Goal: Task Accomplishment & Management: Use online tool/utility

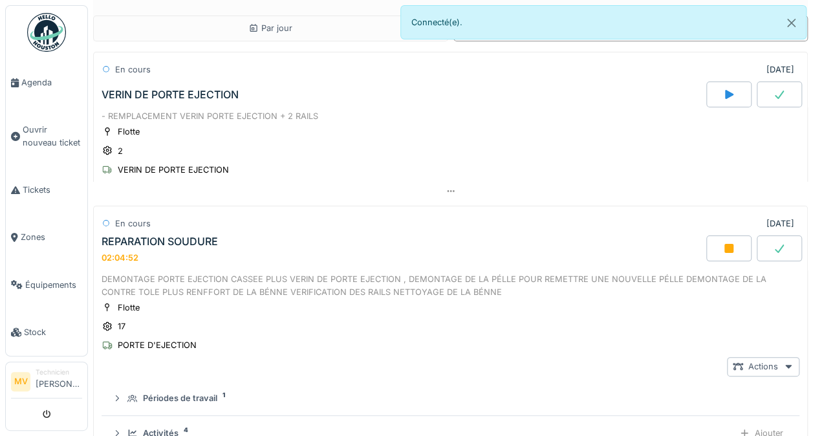
scroll to position [115, 0]
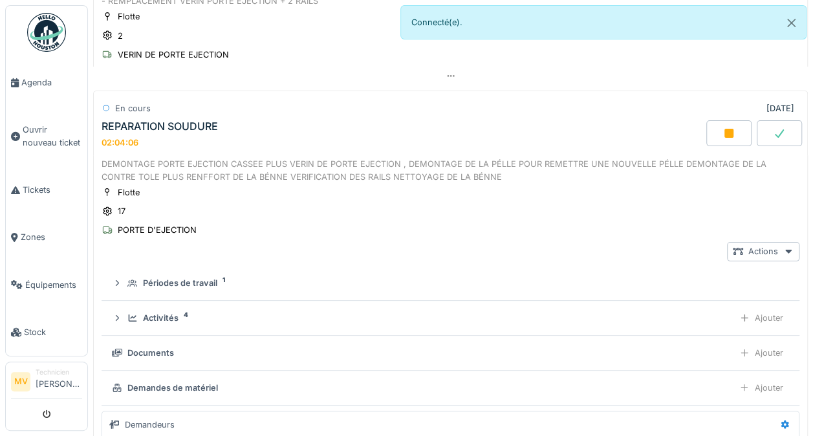
click at [30, 184] on span "Tickets" at bounding box center [52, 190] width 59 height 12
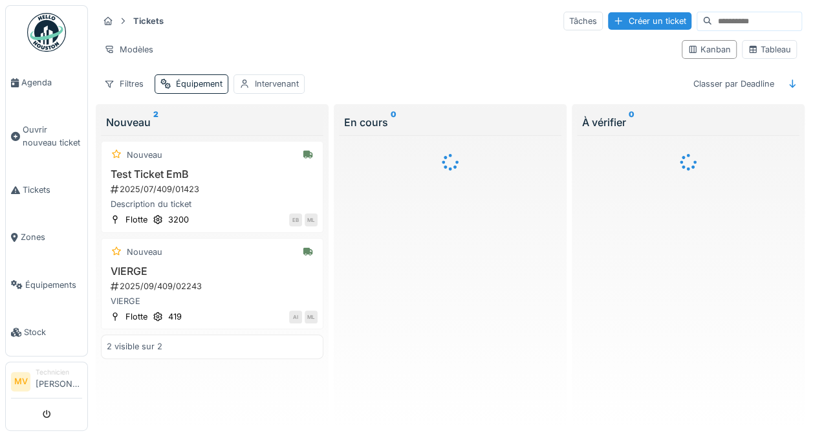
click at [190, 88] on div "Équipement" at bounding box center [199, 84] width 47 height 12
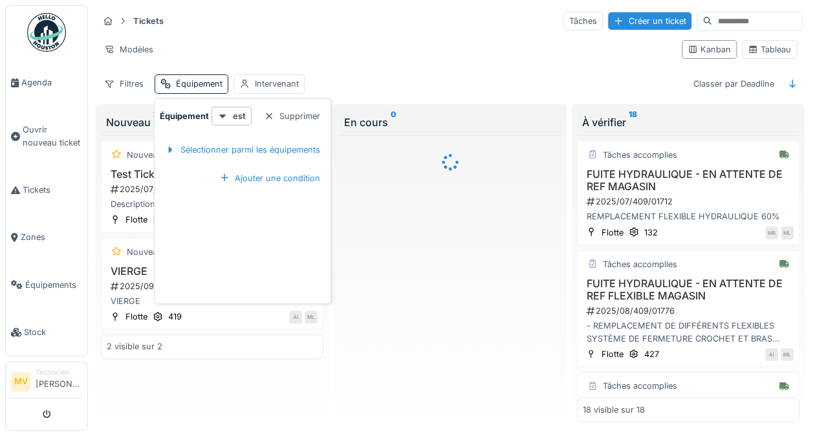
click at [281, 154] on div "Sélectionner parmi les équipements" at bounding box center [242, 149] width 165 height 17
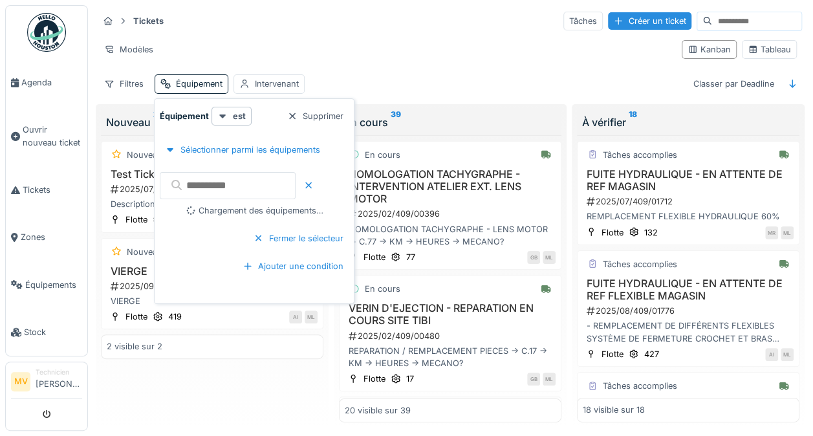
click at [233, 178] on input "text" at bounding box center [228, 185] width 136 height 27
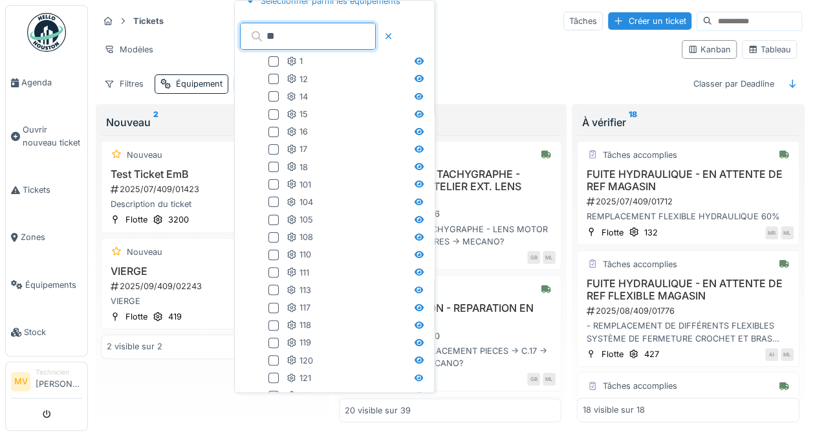
scroll to position [60, 0]
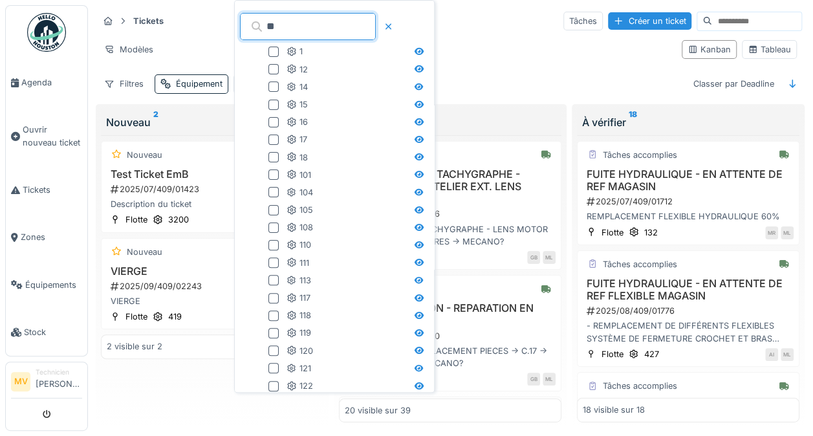
type input "**"
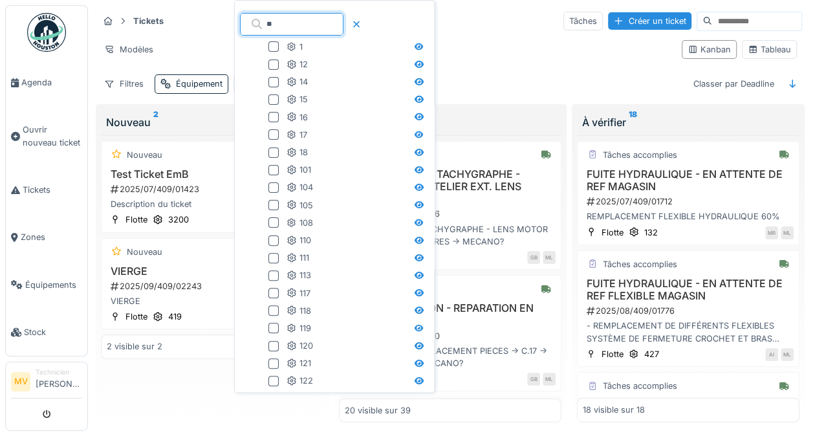
click at [270, 138] on div at bounding box center [273, 134] width 10 height 10
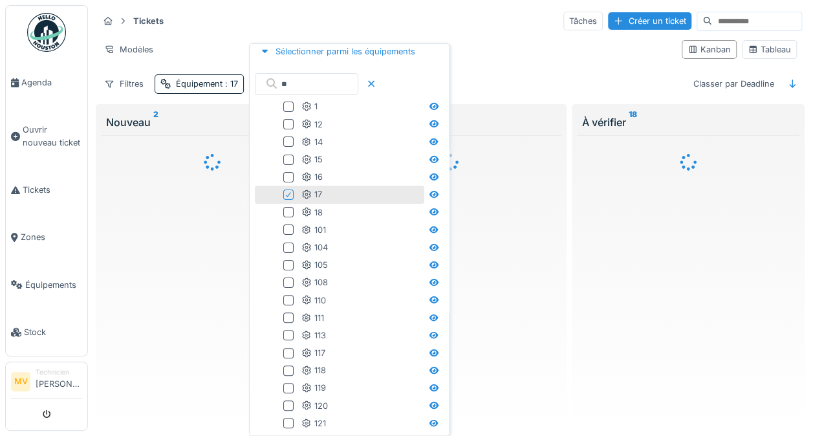
scroll to position [76, 0]
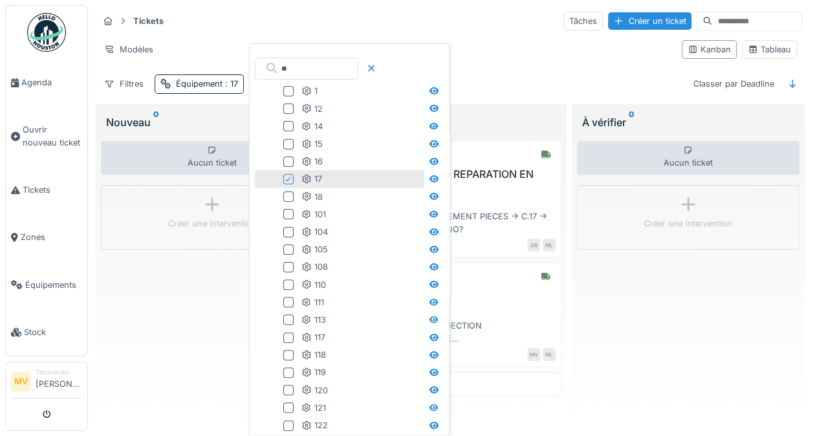
click at [524, 59] on div "Modèles" at bounding box center [384, 49] width 573 height 19
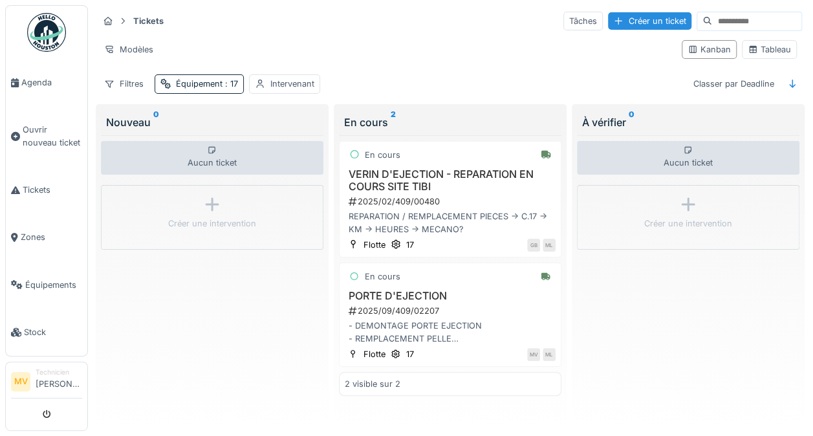
click at [458, 180] on h3 "VERIN D'EJECTION - REPARATION EN COURS SITE TIBI" at bounding box center [450, 180] width 211 height 25
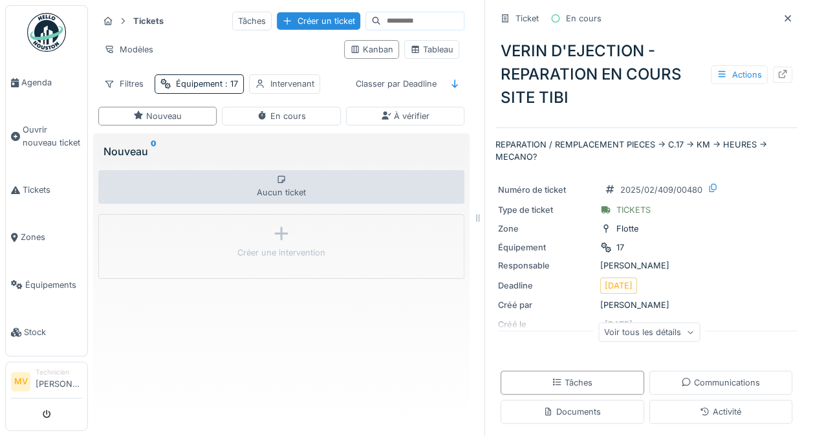
click at [777, 74] on icon at bounding box center [782, 74] width 10 height 8
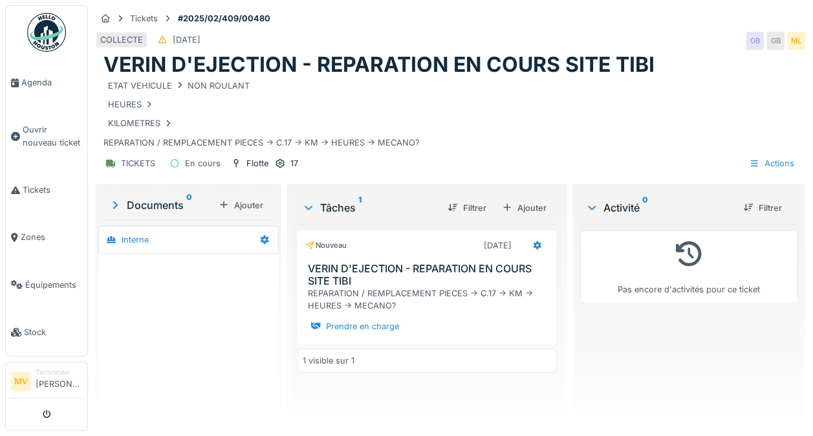
click at [44, 129] on span "Ouvrir nouveau ticket" at bounding box center [52, 135] width 59 height 25
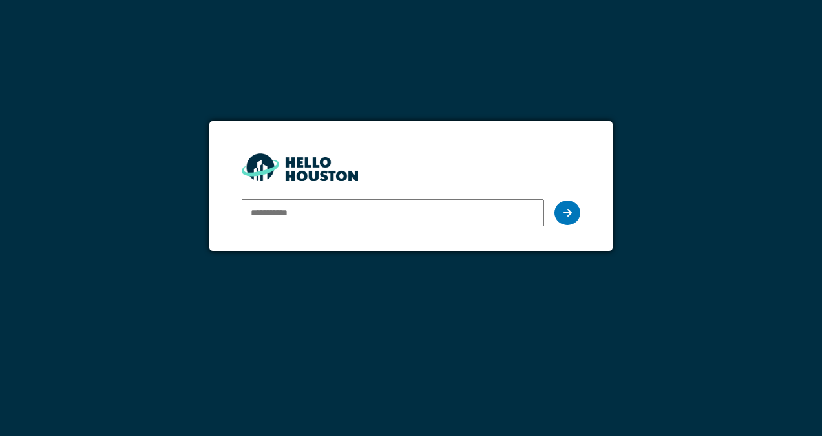
type input "**********"
click at [565, 218] on div at bounding box center [568, 212] width 26 height 25
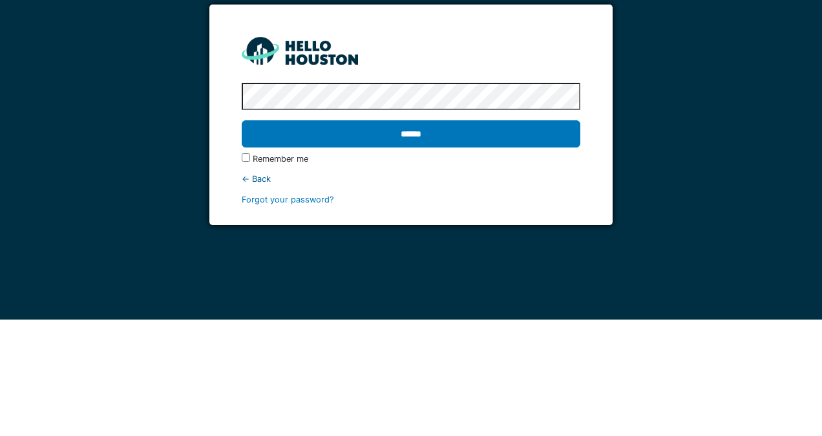
click at [515, 238] on input "******" at bounding box center [411, 250] width 338 height 27
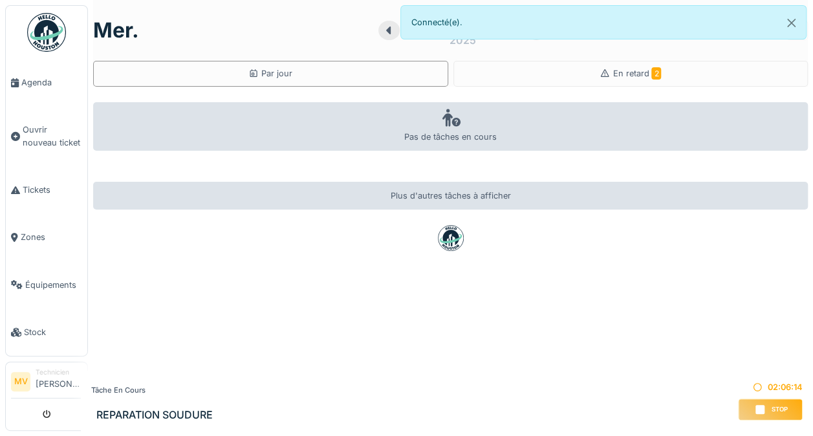
click at [634, 63] on div "En retard 2" at bounding box center [630, 74] width 355 height 26
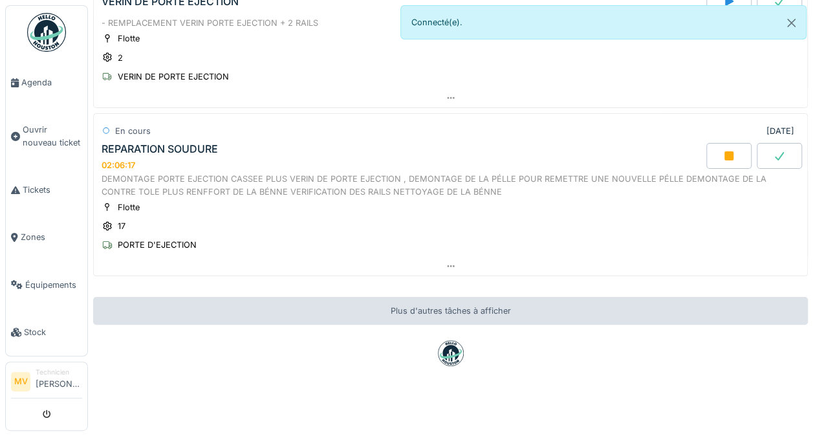
scroll to position [99, 0]
click at [233, 173] on div "DEMONTAGE PORTE EJECTION CASSEE PLUS VERIN DE PORTE EJECTION , DEMONTAGE DE LA …" at bounding box center [450, 185] width 698 height 25
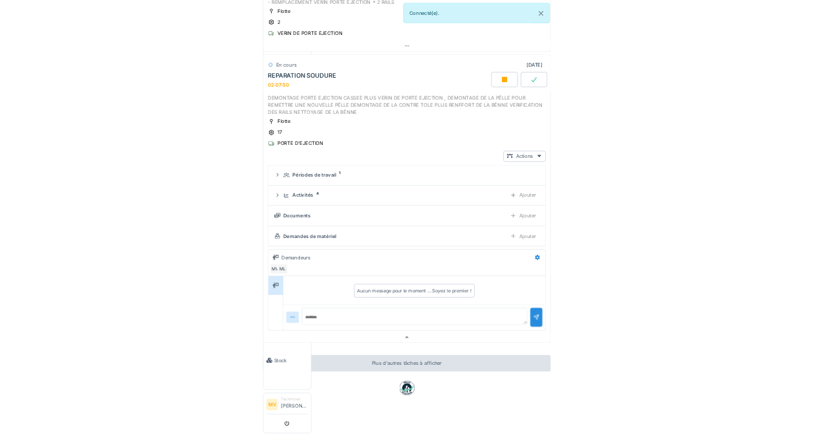
scroll to position [115, 0]
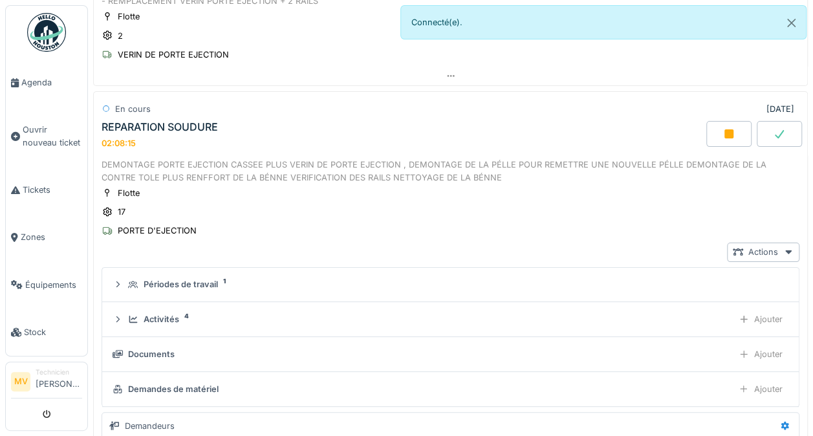
click at [43, 191] on link "Tickets" at bounding box center [46, 189] width 81 height 47
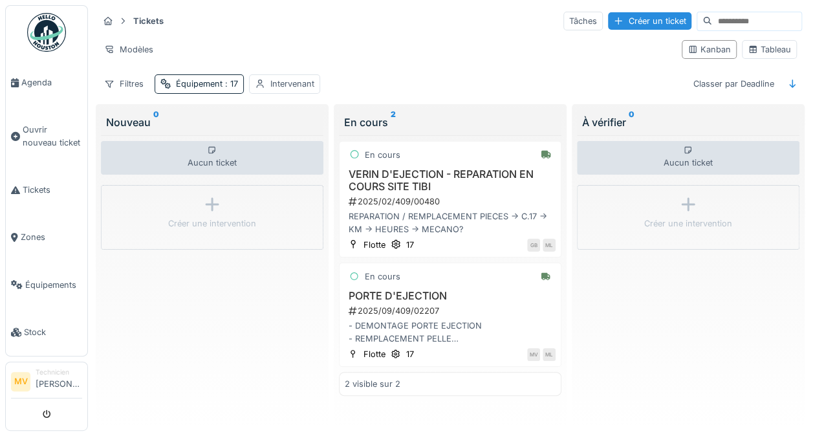
click at [203, 78] on div "Équipement : 17" at bounding box center [207, 84] width 62 height 12
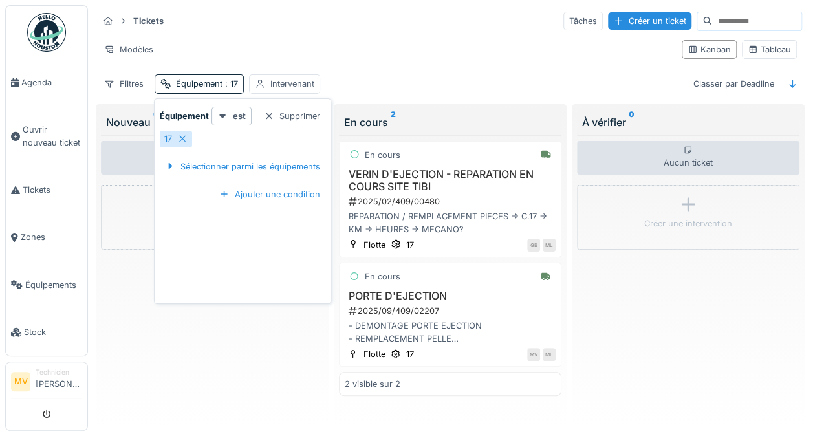
click at [180, 133] on div at bounding box center [182, 139] width 10 height 12
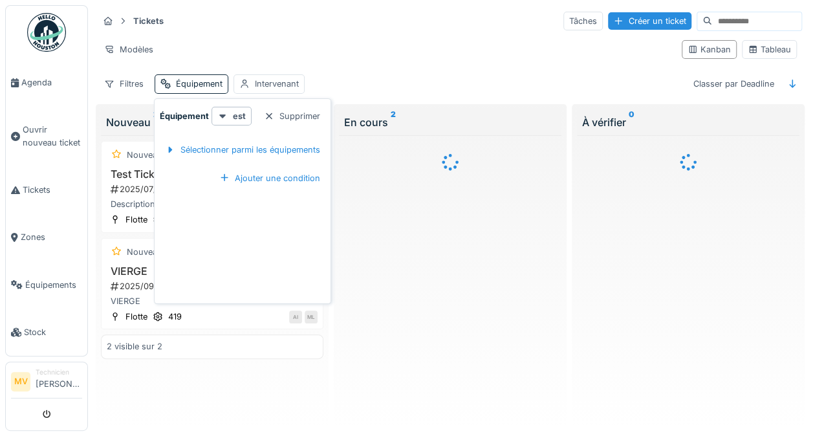
click at [372, 49] on div "Modèles" at bounding box center [384, 49] width 573 height 19
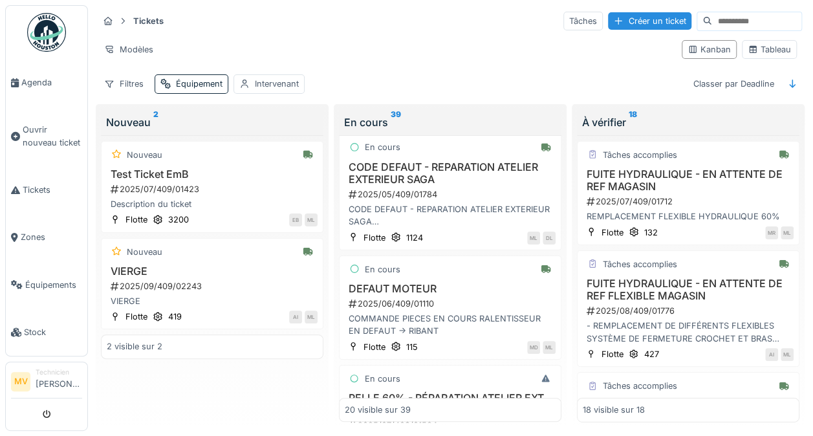
scroll to position [261, 0]
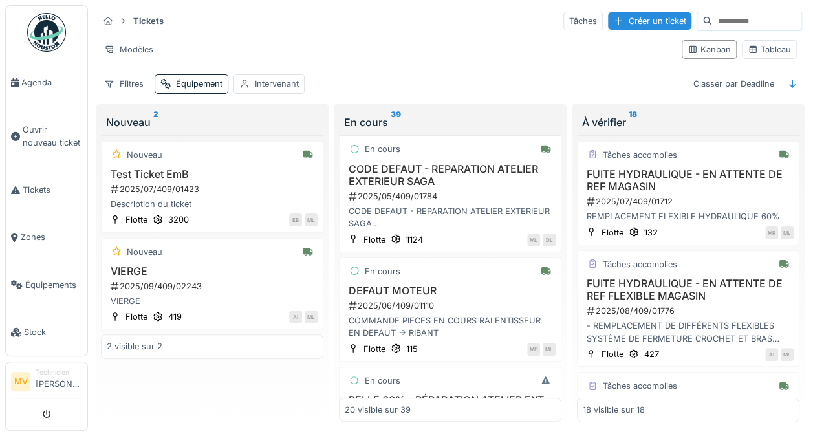
click at [34, 33] on img at bounding box center [46, 32] width 39 height 39
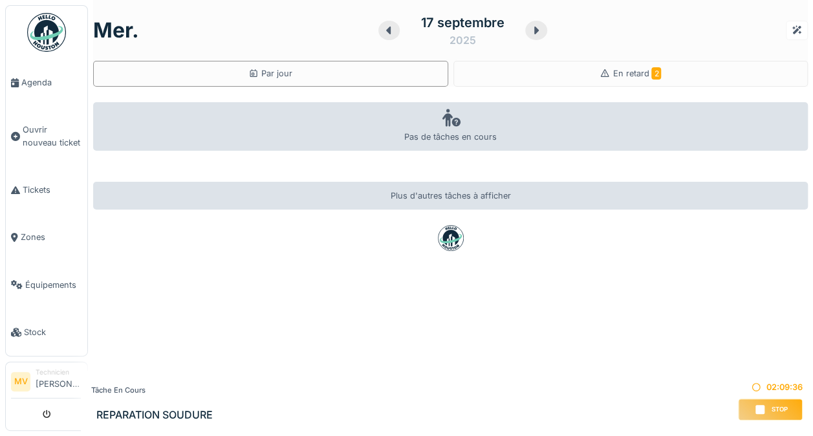
click at [25, 187] on span "Tickets" at bounding box center [52, 190] width 59 height 12
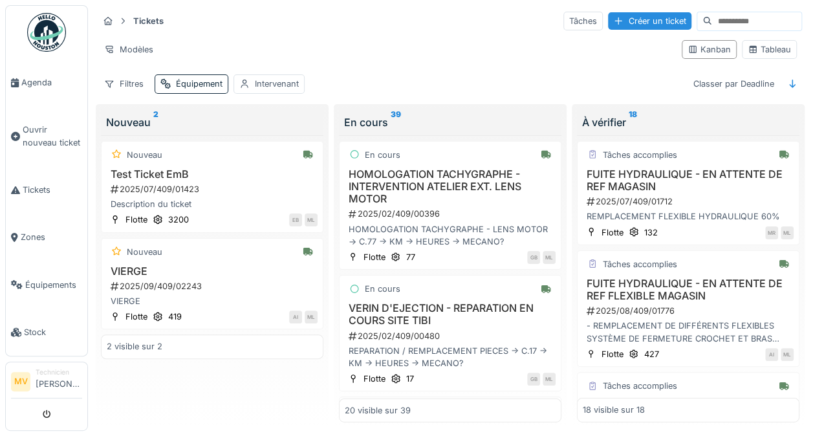
click at [182, 87] on div "Équipement" at bounding box center [199, 84] width 47 height 12
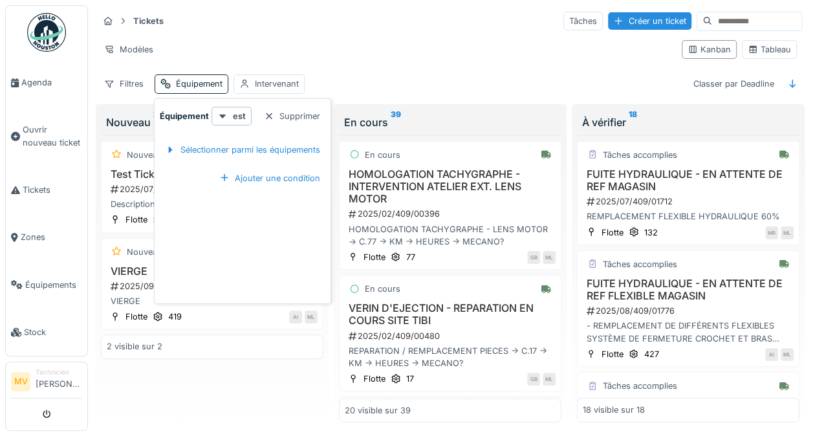
click at [209, 154] on div "Sélectionner parmi les équipements" at bounding box center [242, 149] width 165 height 17
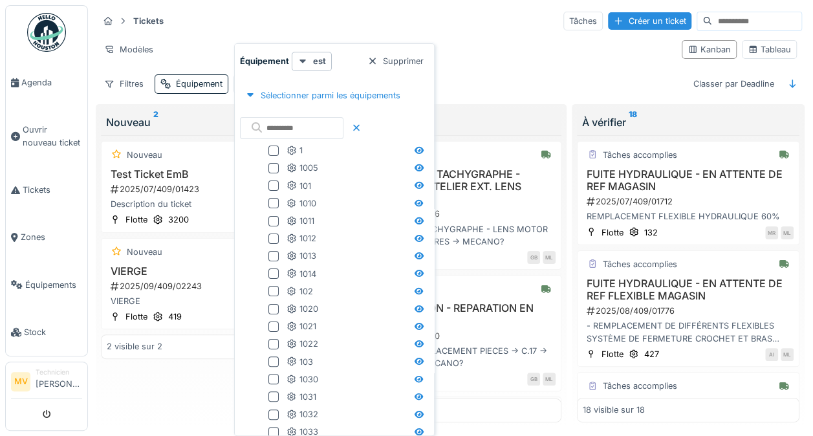
click at [47, 36] on img at bounding box center [46, 32] width 39 height 39
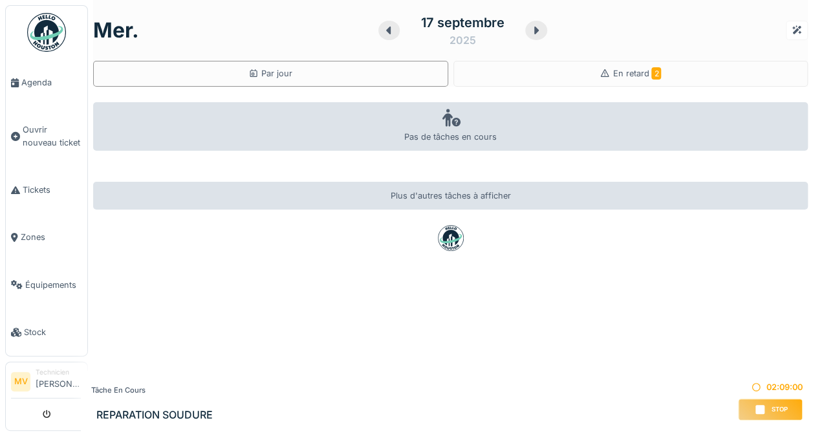
click at [611, 80] on div "En retard 2" at bounding box center [630, 74] width 355 height 26
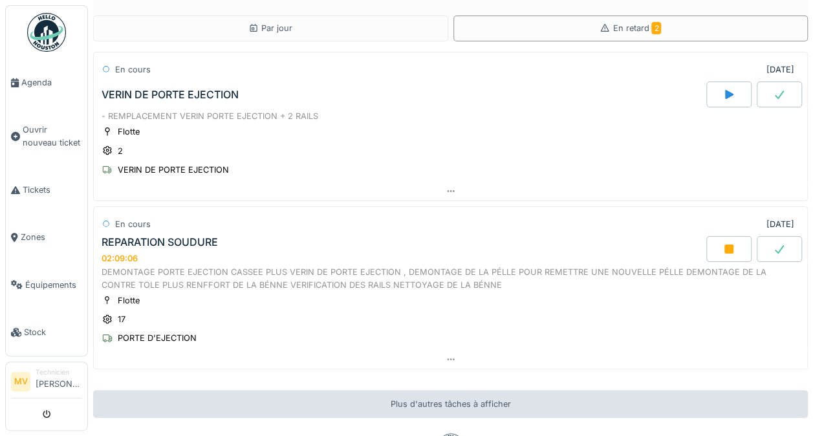
click at [133, 273] on div "DEMONTAGE PORTE EJECTION CASSEE PLUS VERIN DE PORTE EJECTION , DEMONTAGE DE LA …" at bounding box center [450, 278] width 698 height 25
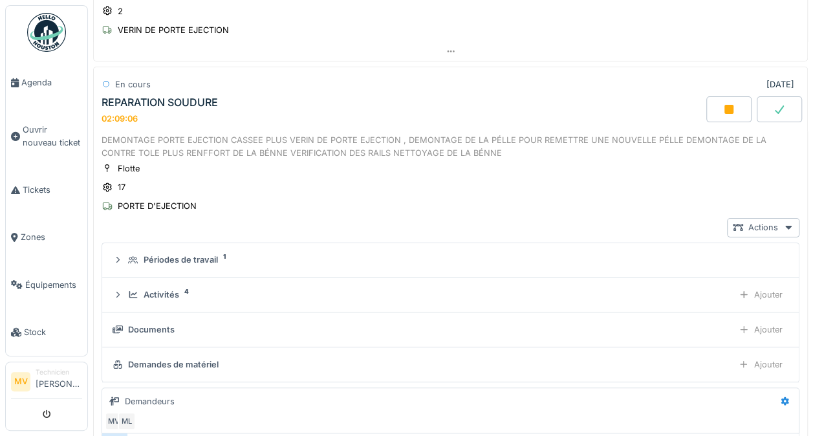
scroll to position [152, 0]
